Goal: Navigation & Orientation: Understand site structure

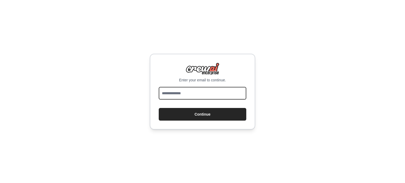
click at [181, 93] on input "email" at bounding box center [203, 93] width 88 height 13
type input "**********"
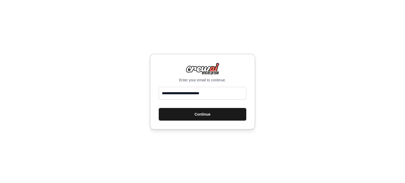
click at [201, 115] on button "Continue" at bounding box center [203, 114] width 88 height 13
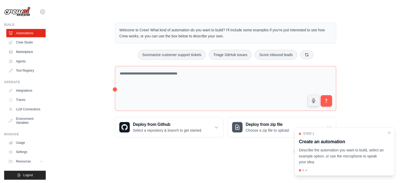
scroll to position [6, 0]
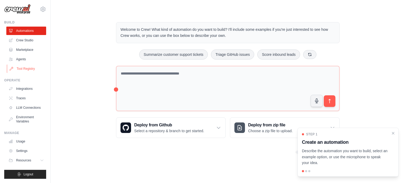
click at [24, 65] on link "Tool Registry" at bounding box center [27, 69] width 40 height 8
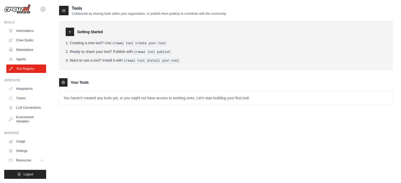
scroll to position [11, 0]
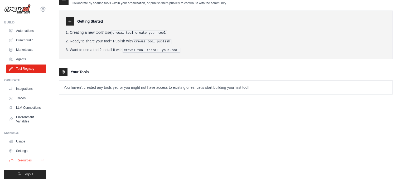
click at [23, 162] on span "Resources" at bounding box center [24, 160] width 15 height 4
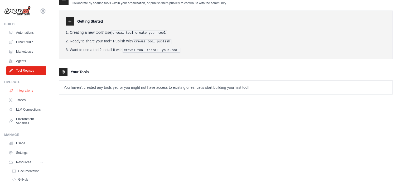
scroll to position [0, 0]
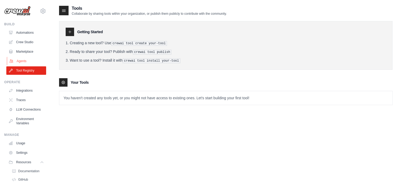
click at [22, 61] on link "Agents" at bounding box center [27, 61] width 40 height 8
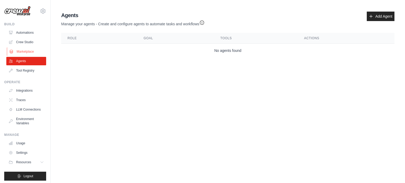
click at [24, 50] on link "Marketplace" at bounding box center [27, 51] width 40 height 8
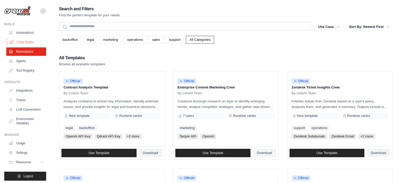
click at [23, 43] on link "Crew Studio" at bounding box center [27, 42] width 40 height 8
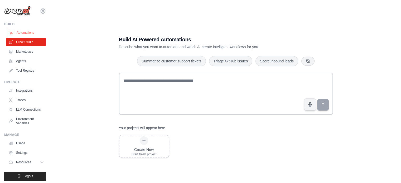
click at [26, 36] on link "Automations" at bounding box center [27, 32] width 40 height 8
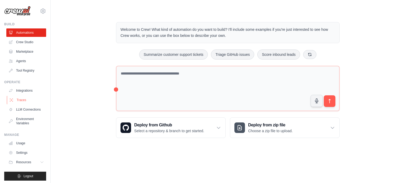
click at [25, 99] on link "Traces" at bounding box center [27, 100] width 40 height 8
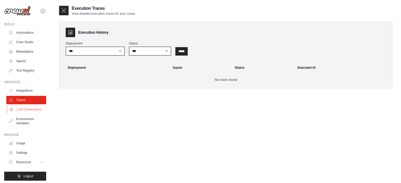
click at [23, 110] on link "LLM Connections" at bounding box center [27, 109] width 40 height 8
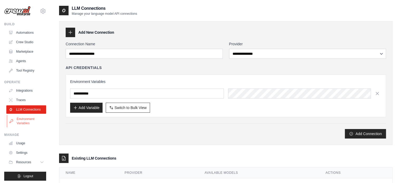
click at [25, 125] on link "Environment Variables" at bounding box center [27, 121] width 40 height 13
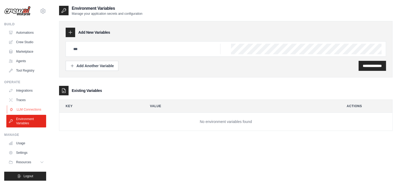
scroll to position [6, 0]
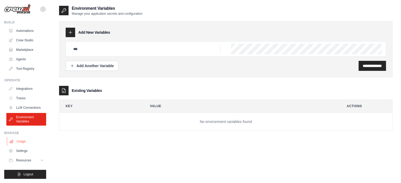
click at [22, 144] on link "Usage" at bounding box center [27, 141] width 40 height 8
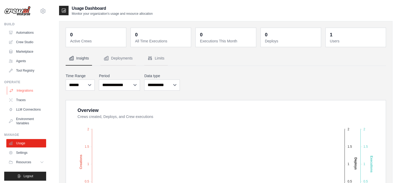
scroll to position [6, 0]
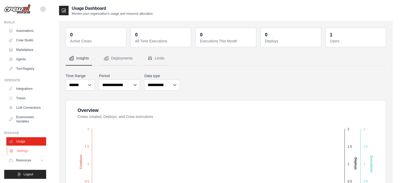
click at [24, 152] on link "Settings" at bounding box center [27, 151] width 40 height 8
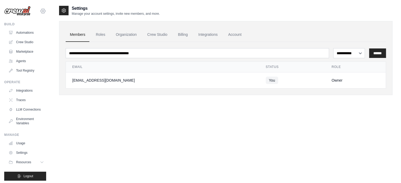
click at [41, 12] on icon at bounding box center [43, 11] width 5 height 4
click at [26, 36] on link "Settings" at bounding box center [39, 35] width 46 height 9
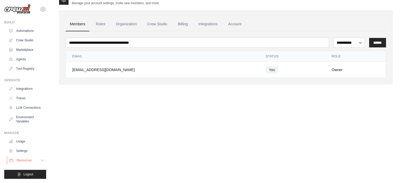
click at [40, 160] on icon at bounding box center [42, 160] width 4 height 4
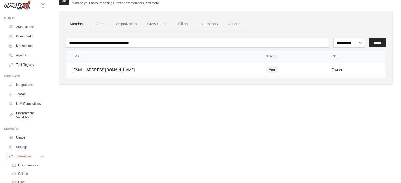
scroll to position [40, 0]
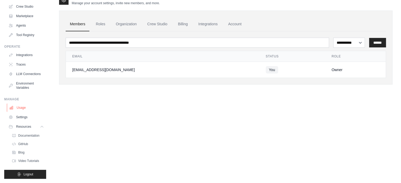
click at [22, 107] on link "Usage" at bounding box center [27, 108] width 40 height 8
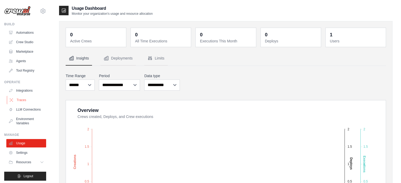
click at [20, 101] on link "Traces" at bounding box center [27, 100] width 40 height 8
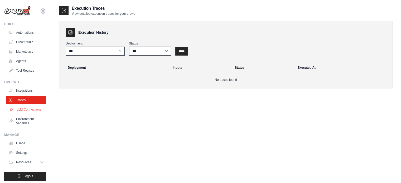
click at [23, 113] on link "LLM Connections" at bounding box center [27, 109] width 40 height 8
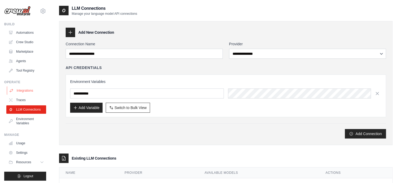
click at [22, 89] on link "Integrations" at bounding box center [27, 90] width 40 height 8
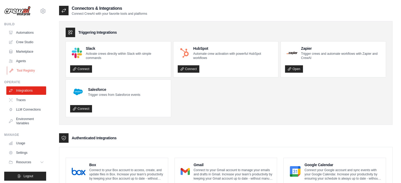
click at [23, 69] on link "Tool Registry" at bounding box center [27, 70] width 40 height 8
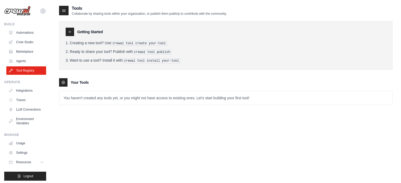
click at [113, 96] on p "You haven't created any tools yet, or you might not have access to existing one…" at bounding box center [225, 98] width 333 height 14
click at [69, 7] on div "Tools Collaborate by sharing tools within your organization, or publish them pu…" at bounding box center [143, 10] width 168 height 11
click at [172, 13] on p "Collaborate by sharing tools within your organization, or publish them publicly…" at bounding box center [149, 14] width 155 height 4
click at [239, 99] on p "You haven't created any tools yet, or you might not have access to existing one…" at bounding box center [225, 98] width 333 height 14
click at [26, 32] on link "Automations" at bounding box center [27, 32] width 40 height 8
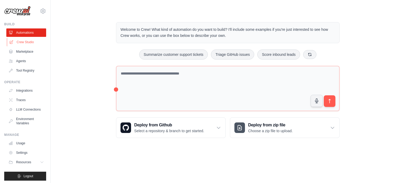
click at [23, 43] on link "Crew Studio" at bounding box center [27, 42] width 40 height 8
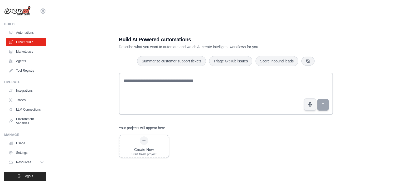
scroll to position [11, 0]
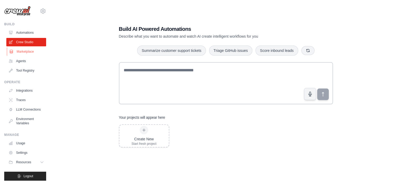
click at [23, 54] on link "Marketplace" at bounding box center [27, 51] width 40 height 8
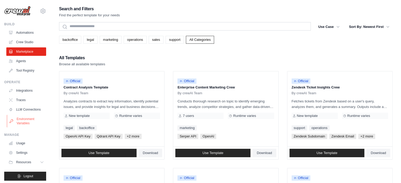
click at [26, 127] on link "Environment Variables" at bounding box center [27, 121] width 40 height 13
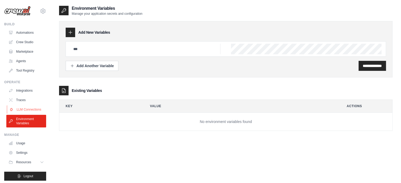
click at [23, 114] on link "LLM Connections" at bounding box center [27, 109] width 40 height 8
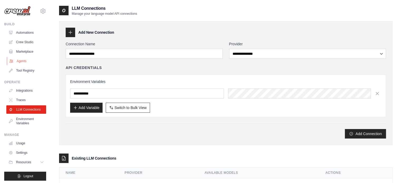
click at [22, 60] on link "Agents" at bounding box center [27, 61] width 40 height 8
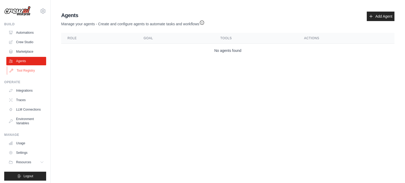
click at [19, 74] on link "Tool Registry" at bounding box center [27, 70] width 40 height 8
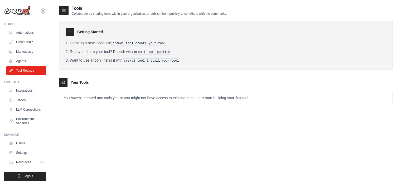
click at [18, 9] on img at bounding box center [17, 11] width 26 height 10
click at [23, 157] on link "Settings" at bounding box center [27, 153] width 40 height 8
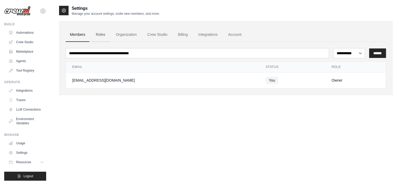
click at [101, 33] on link "Roles" at bounding box center [100, 35] width 18 height 14
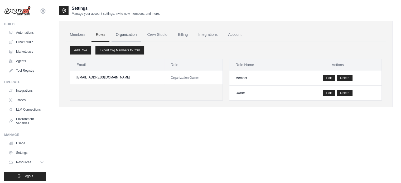
click at [124, 35] on link "Organization" at bounding box center [125, 35] width 29 height 14
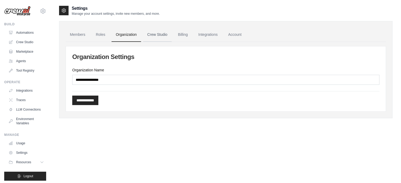
click at [146, 39] on link "Crew Studio" at bounding box center [157, 35] width 28 height 14
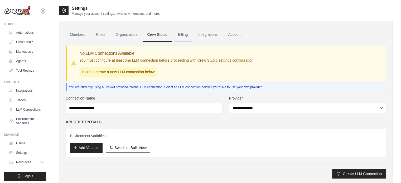
click at [187, 37] on link "Billing" at bounding box center [183, 35] width 18 height 14
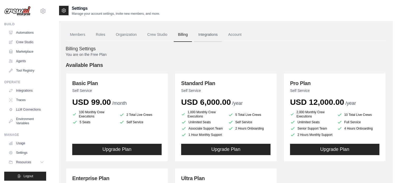
drag, startPoint x: 0, startPoint y: 0, endPoint x: 213, endPoint y: 37, distance: 216.7
click at [213, 37] on link "Integrations" at bounding box center [208, 35] width 28 height 14
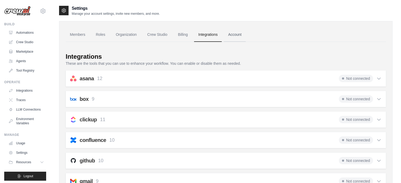
click at [232, 36] on link "Account" at bounding box center [235, 35] width 22 height 14
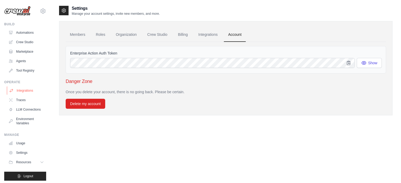
click at [26, 92] on link "Integrations" at bounding box center [27, 90] width 40 height 8
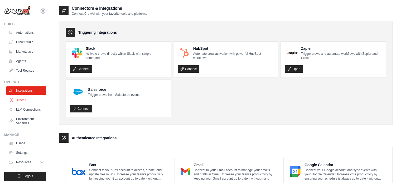
click at [19, 102] on link "Traces" at bounding box center [27, 100] width 40 height 8
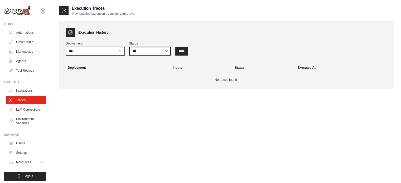
click at [161, 49] on select "*** ********* ******* *****" at bounding box center [150, 51] width 42 height 9
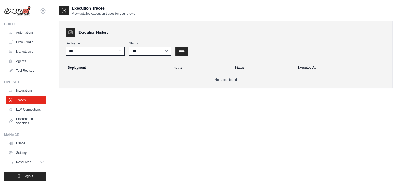
click at [93, 52] on select "***" at bounding box center [95, 51] width 59 height 9
click at [23, 111] on link "LLM Connections" at bounding box center [27, 109] width 40 height 8
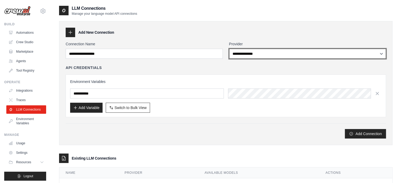
click at [267, 51] on select "**********" at bounding box center [307, 54] width 157 height 10
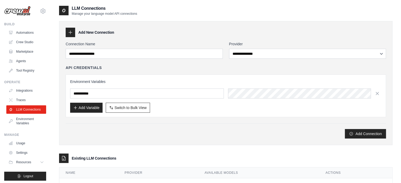
click at [190, 30] on div "Add New Connection" at bounding box center [226, 32] width 320 height 9
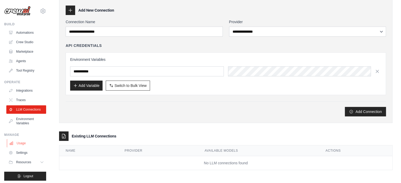
click at [21, 147] on link "Usage" at bounding box center [27, 143] width 40 height 8
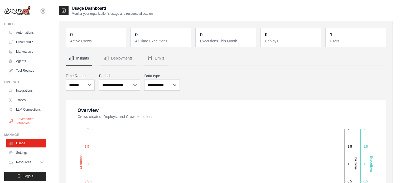
click at [25, 126] on link "Environment Variables" at bounding box center [27, 121] width 40 height 13
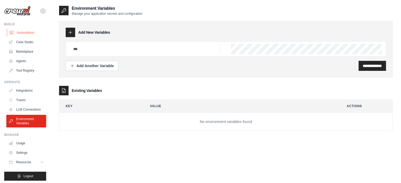
click at [19, 32] on link "Automations" at bounding box center [27, 32] width 40 height 8
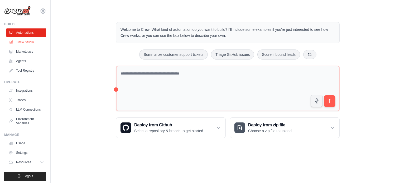
click at [19, 42] on link "Crew Studio" at bounding box center [27, 42] width 40 height 8
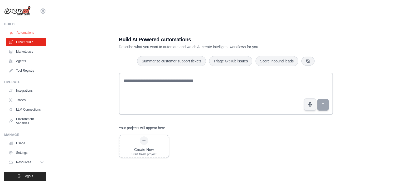
click at [21, 32] on link "Automations" at bounding box center [27, 32] width 40 height 8
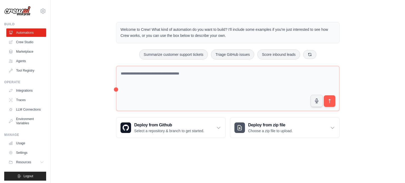
click at [11, 81] on div "Operate" at bounding box center [25, 82] width 42 height 4
click at [22, 91] on link "Integrations" at bounding box center [27, 90] width 40 height 8
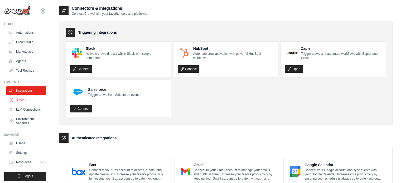
click at [17, 101] on link "Traces" at bounding box center [27, 100] width 40 height 8
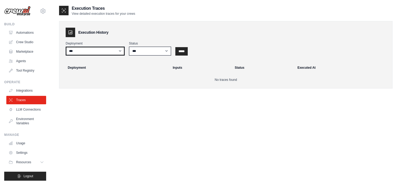
click at [82, 50] on select "***" at bounding box center [95, 51] width 59 height 9
drag, startPoint x: 78, startPoint y: 92, endPoint x: 83, endPoint y: 86, distance: 7.1
click at [78, 91] on div "Execution Traces View detailed execution traces for your crews Execution Histor…" at bounding box center [225, 51] width 333 height 92
